Goal: Task Accomplishment & Management: Use online tool/utility

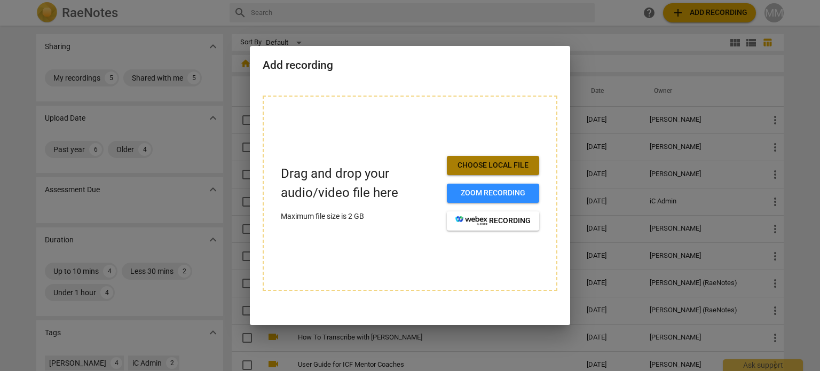
click at [487, 164] on span "Choose local file" at bounding box center [492, 165] width 75 height 11
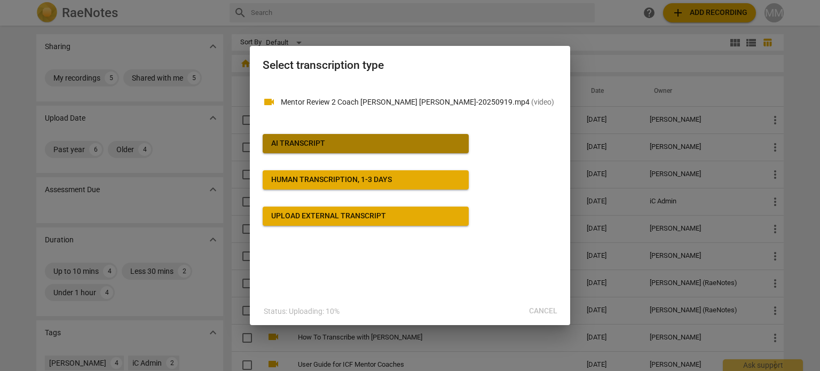
click at [368, 145] on span "AI Transcript" at bounding box center [365, 143] width 189 height 11
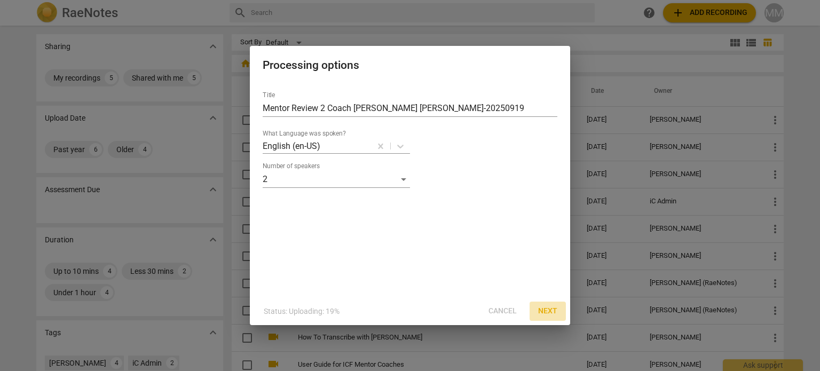
click at [540, 306] on span "Next" at bounding box center [547, 311] width 19 height 11
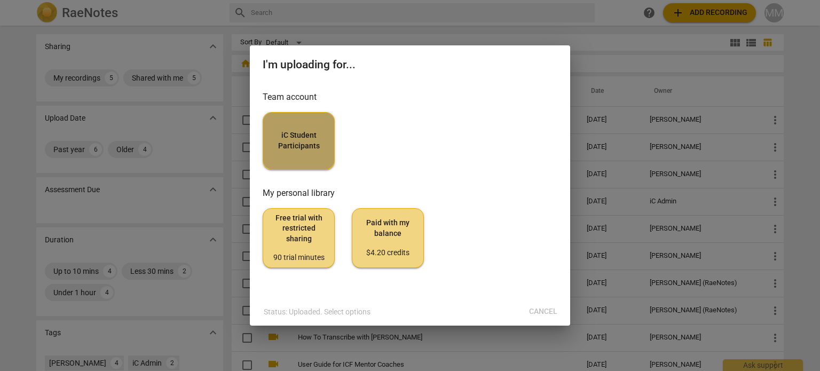
click at [308, 138] on span "iC Student Participants" at bounding box center [299, 140] width 54 height 21
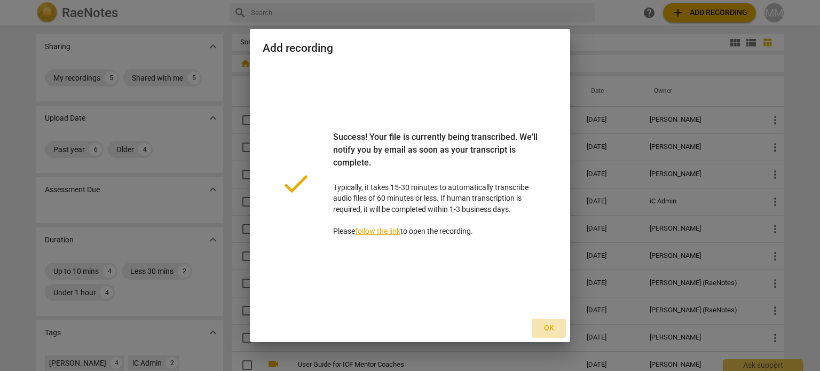
click at [545, 326] on span "Ok" at bounding box center [548, 328] width 17 height 11
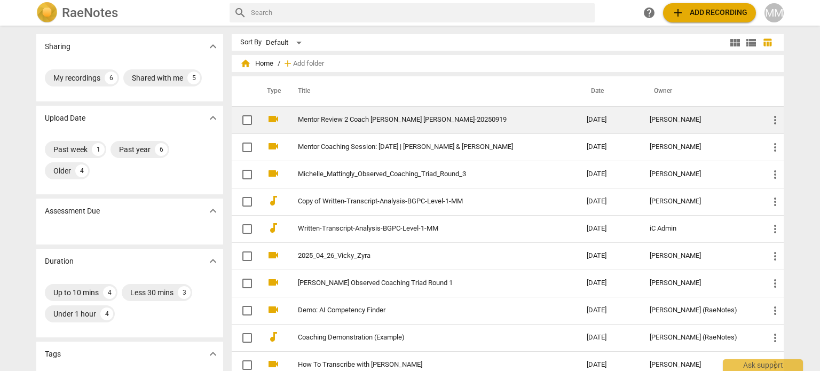
click at [399, 116] on link "Mentor Review 2 Coach [PERSON_NAME] [PERSON_NAME]-20250919" at bounding box center [423, 120] width 250 height 8
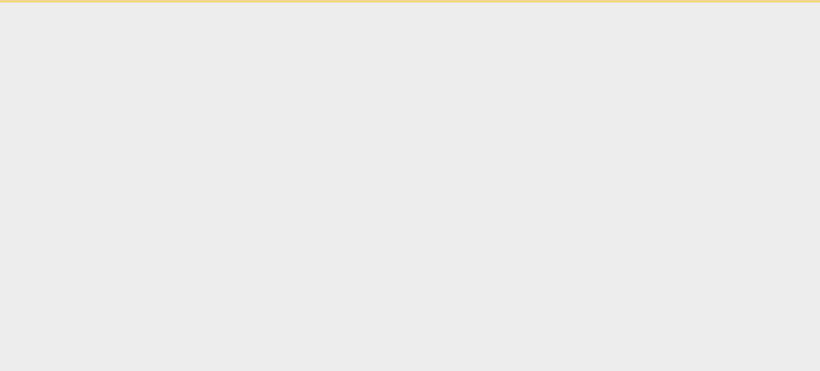
click at [399, 3] on html "Ask support init init" at bounding box center [410, 1] width 820 height 3
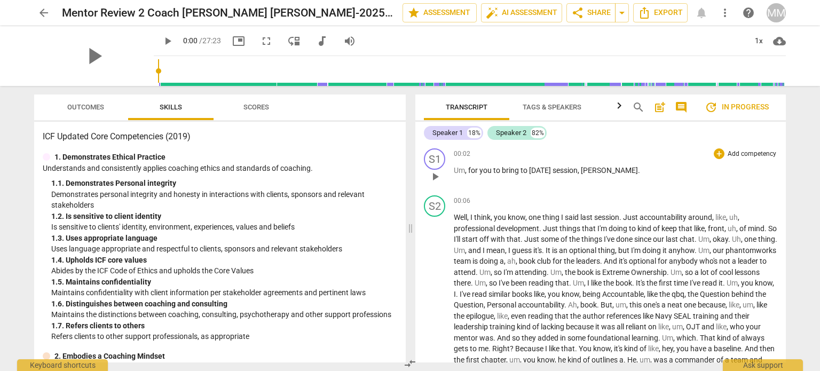
click at [561, 170] on span "session" at bounding box center [565, 170] width 25 height 9
click at [491, 175] on p "Um , for you to bring to [DATE] session , [PERSON_NAME] ." at bounding box center [616, 170] width 324 height 11
drag, startPoint x: 468, startPoint y: 168, endPoint x: 451, endPoint y: 169, distance: 17.1
click at [451, 169] on div "S1 play_arrow pause 00:02 + Add competency keyboard_arrow_right Um , for you to…" at bounding box center [600, 167] width 371 height 47
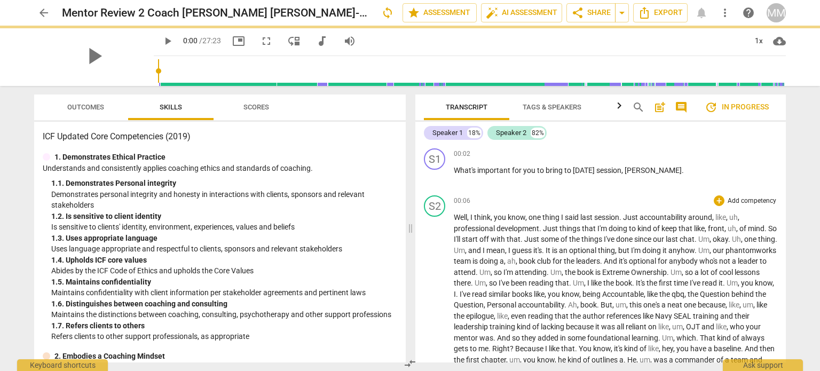
click at [515, 195] on div "00:06 + Add competency keyboard_arrow_right" at bounding box center [616, 200] width 324 height 11
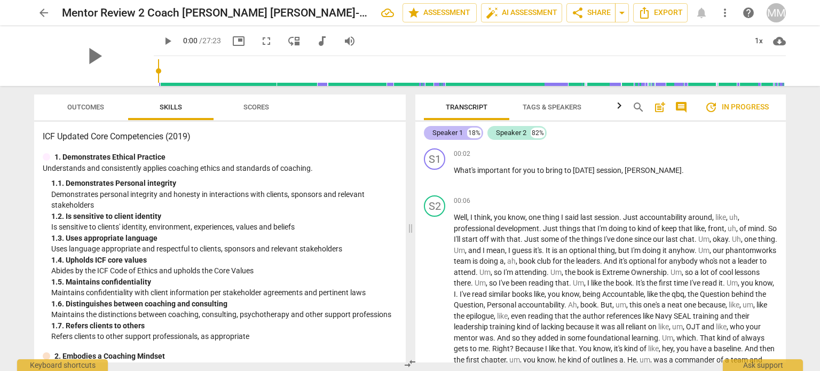
click at [449, 135] on div "Speaker 1" at bounding box center [447, 133] width 30 height 11
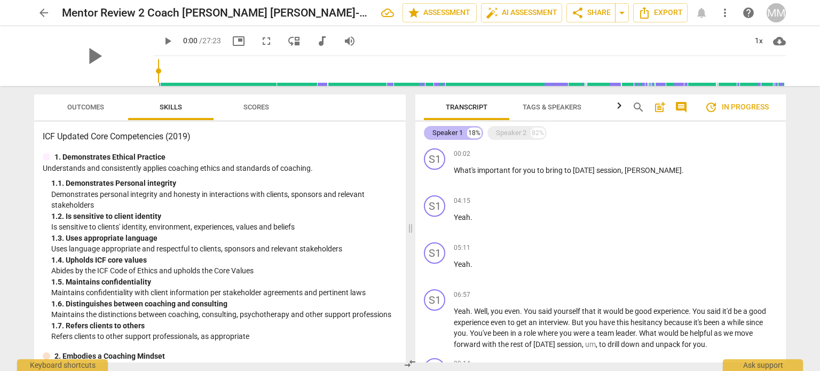
click at [449, 135] on div "Speaker 1" at bounding box center [447, 133] width 30 height 11
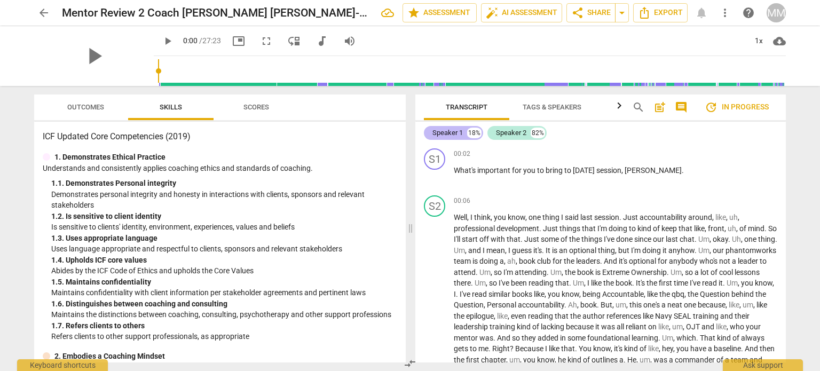
click at [449, 135] on div "Speaker 1" at bounding box center [447, 133] width 30 height 11
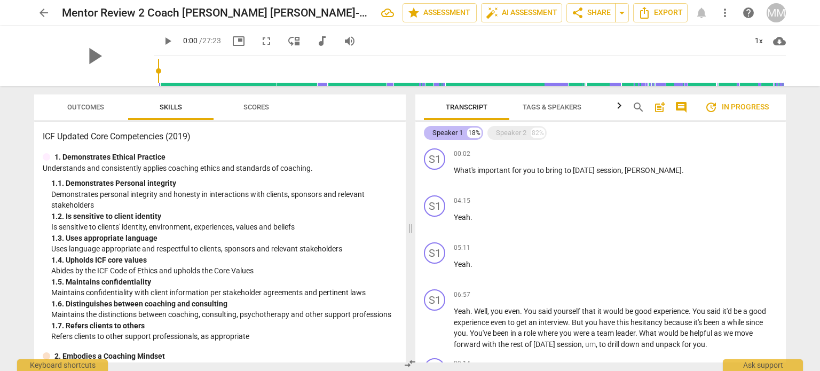
click at [449, 135] on div "Speaker 1" at bounding box center [447, 133] width 30 height 11
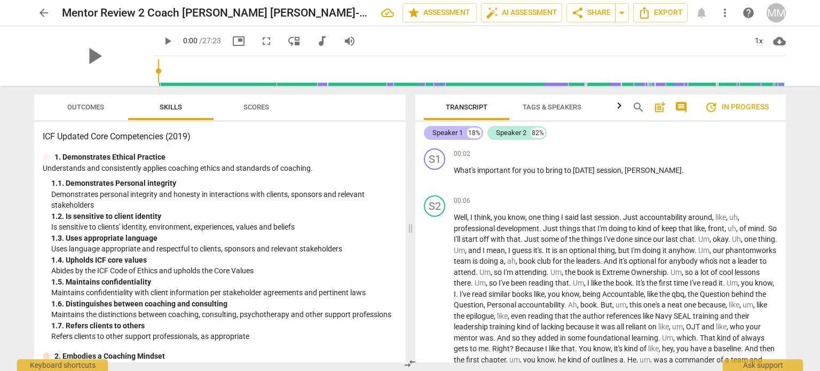
click at [449, 135] on div "Speaker 1" at bounding box center [447, 133] width 30 height 11
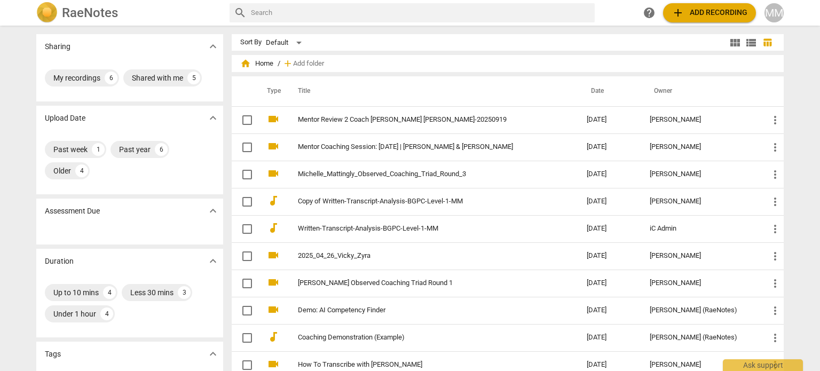
click at [17, 120] on div "Sharing expand_more My recordings 6 Shared with me 5 Upload Date expand_more Pa…" at bounding box center [410, 199] width 820 height 344
